Goal: Task Accomplishment & Management: Manage account settings

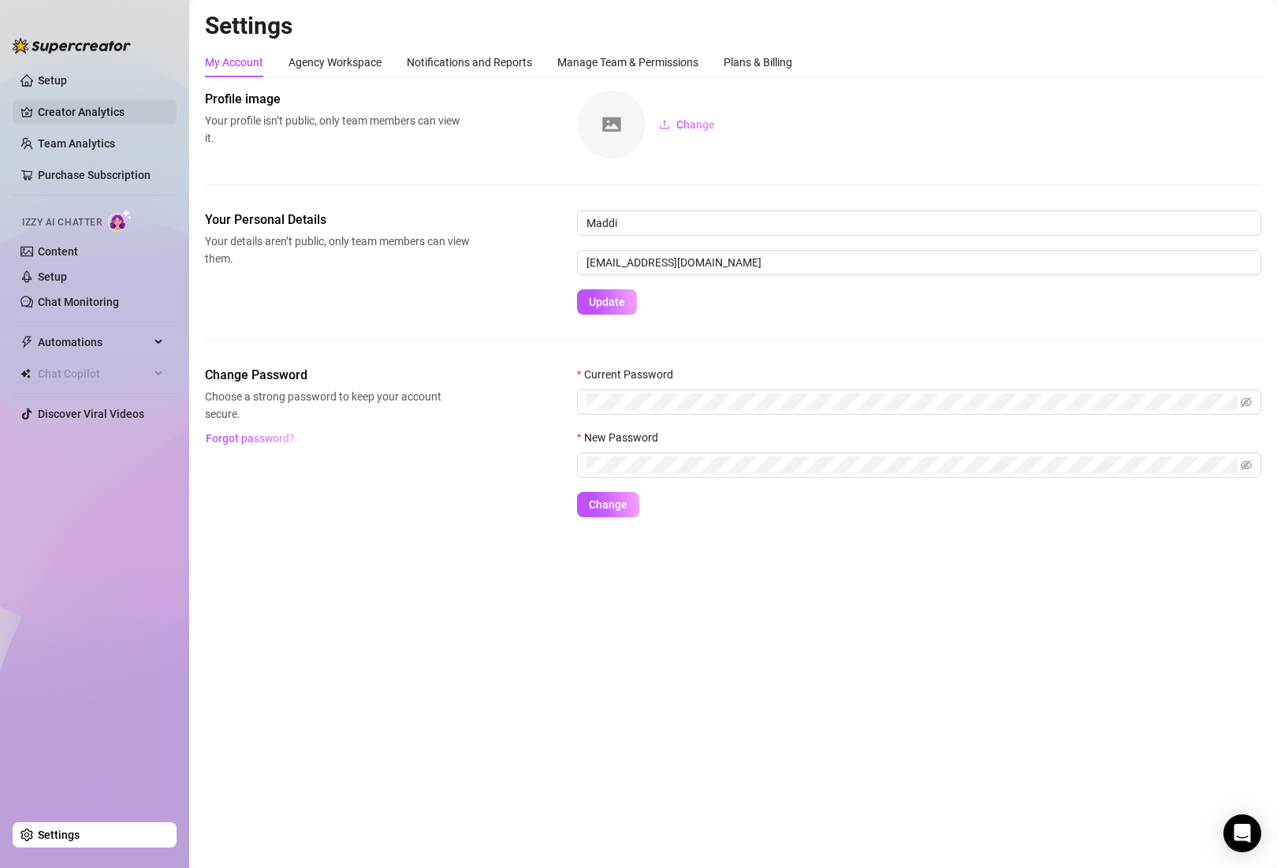
click at [77, 108] on link "Creator Analytics" at bounding box center [101, 111] width 126 height 25
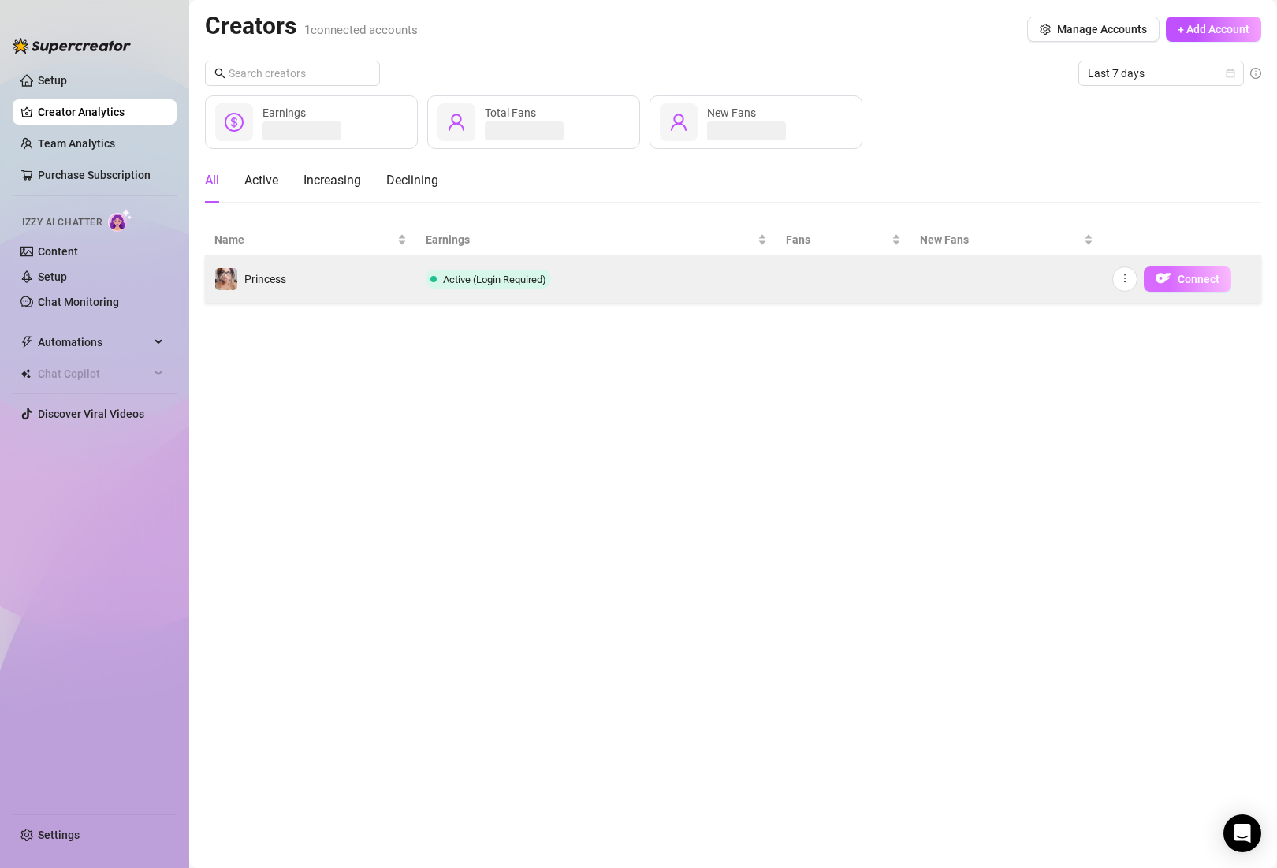
click at [1188, 274] on span "Connect" at bounding box center [1199, 279] width 42 height 13
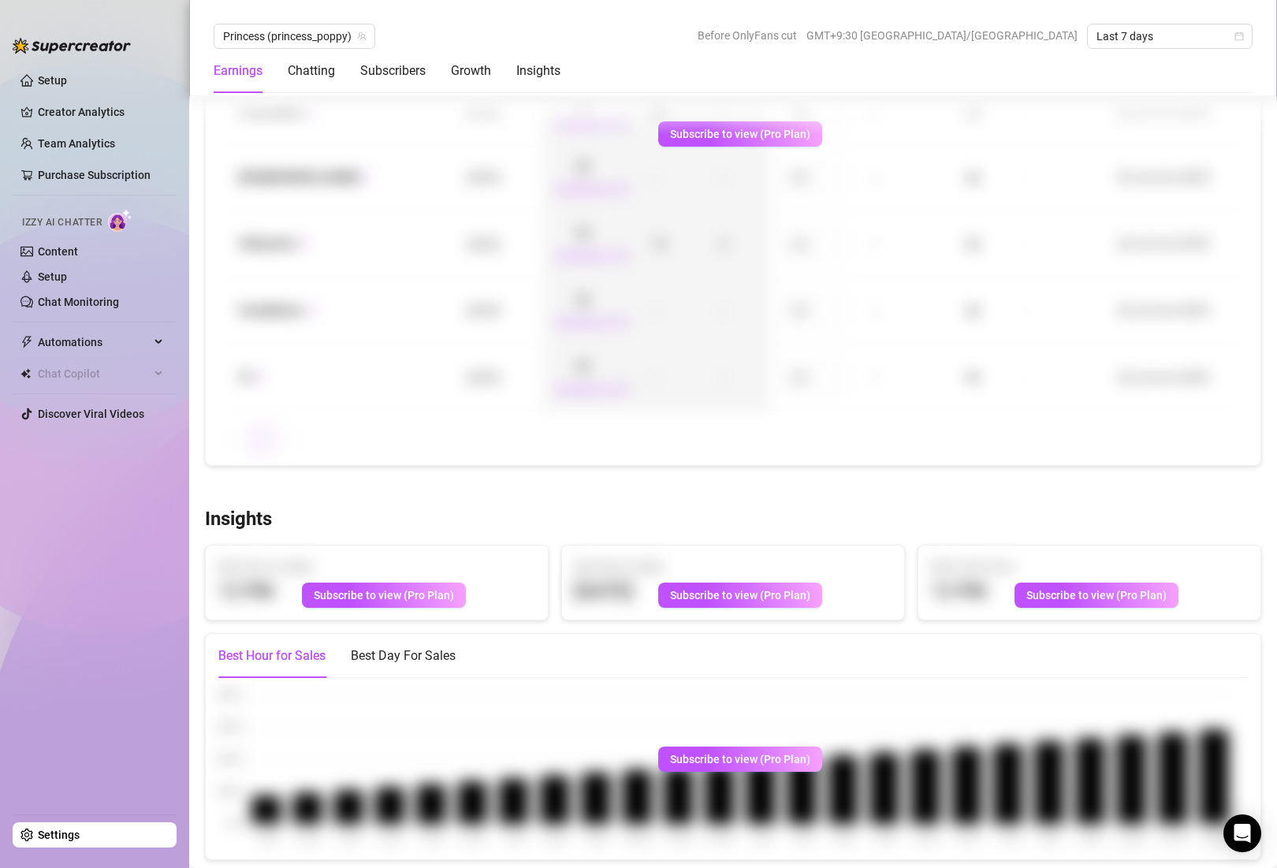
scroll to position [2365, 0]
